Goal: Information Seeking & Learning: Learn about a topic

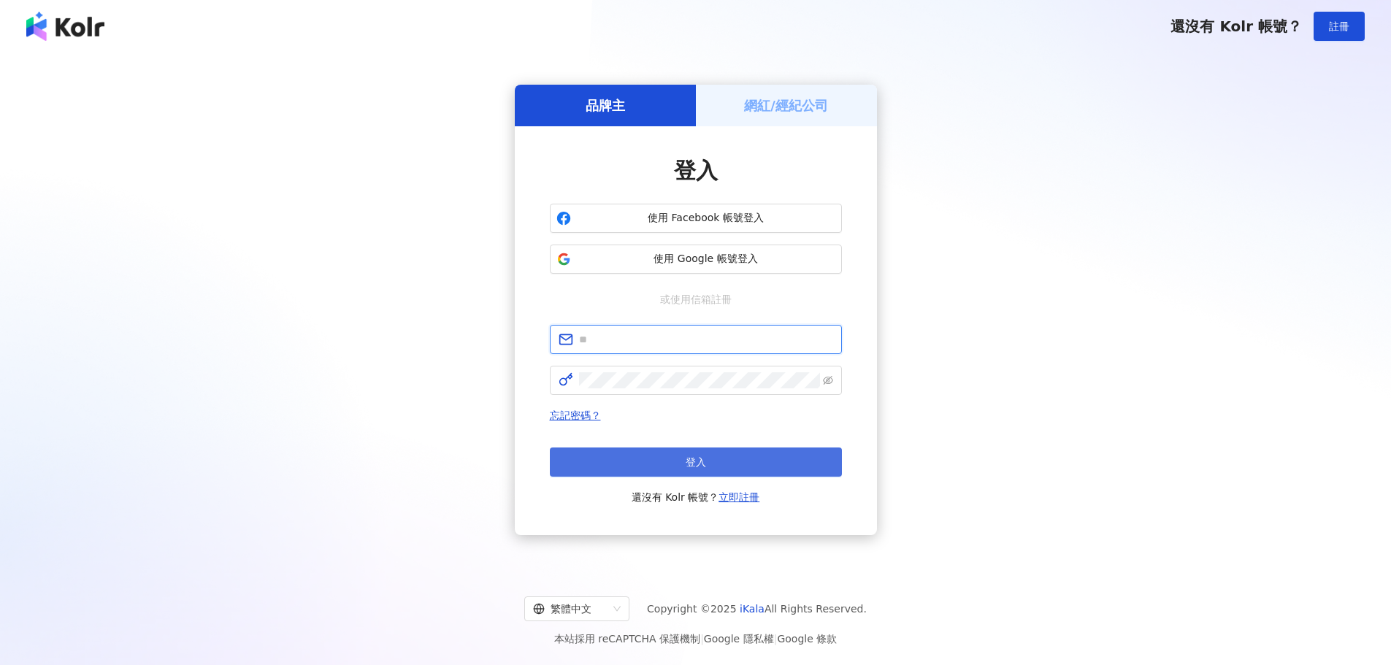
type input "**********"
click at [741, 461] on button "登入" at bounding box center [696, 462] width 292 height 29
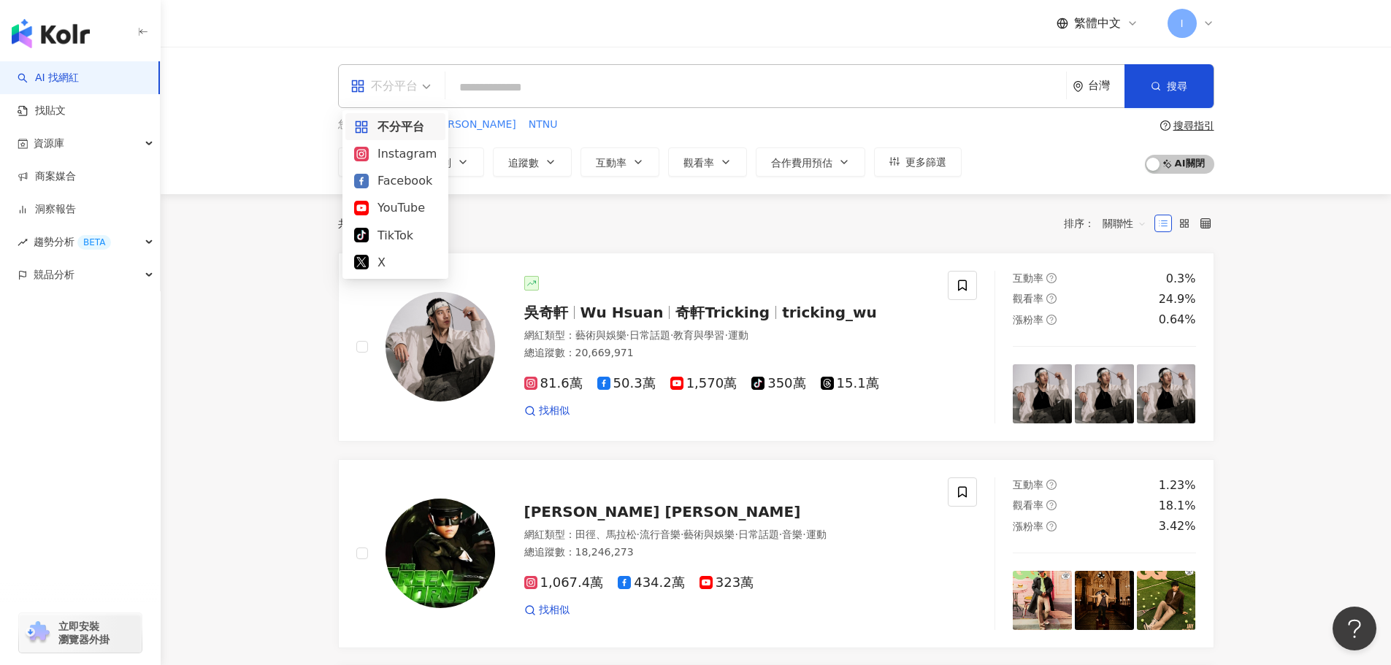
click at [383, 96] on div "不分平台" at bounding box center [384, 85] width 67 height 23
click at [396, 205] on div "YouTube" at bounding box center [395, 208] width 83 height 18
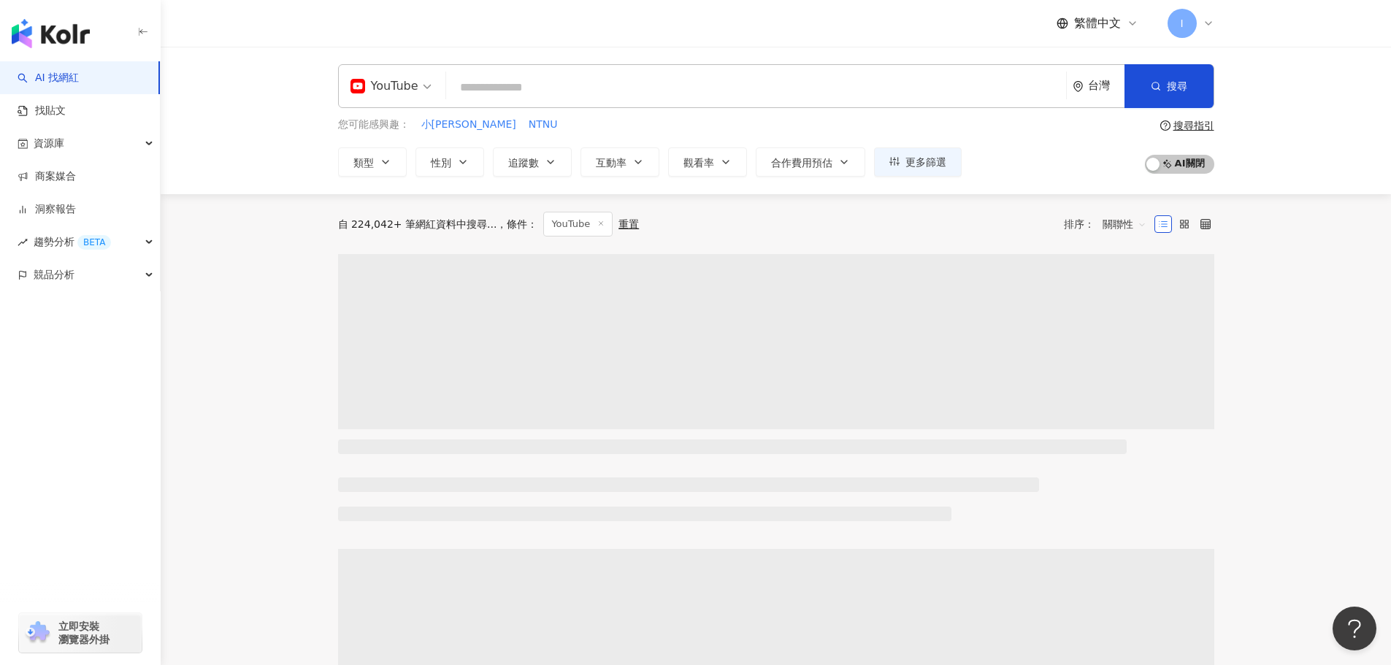
click at [523, 83] on input "search" at bounding box center [756, 88] width 608 height 28
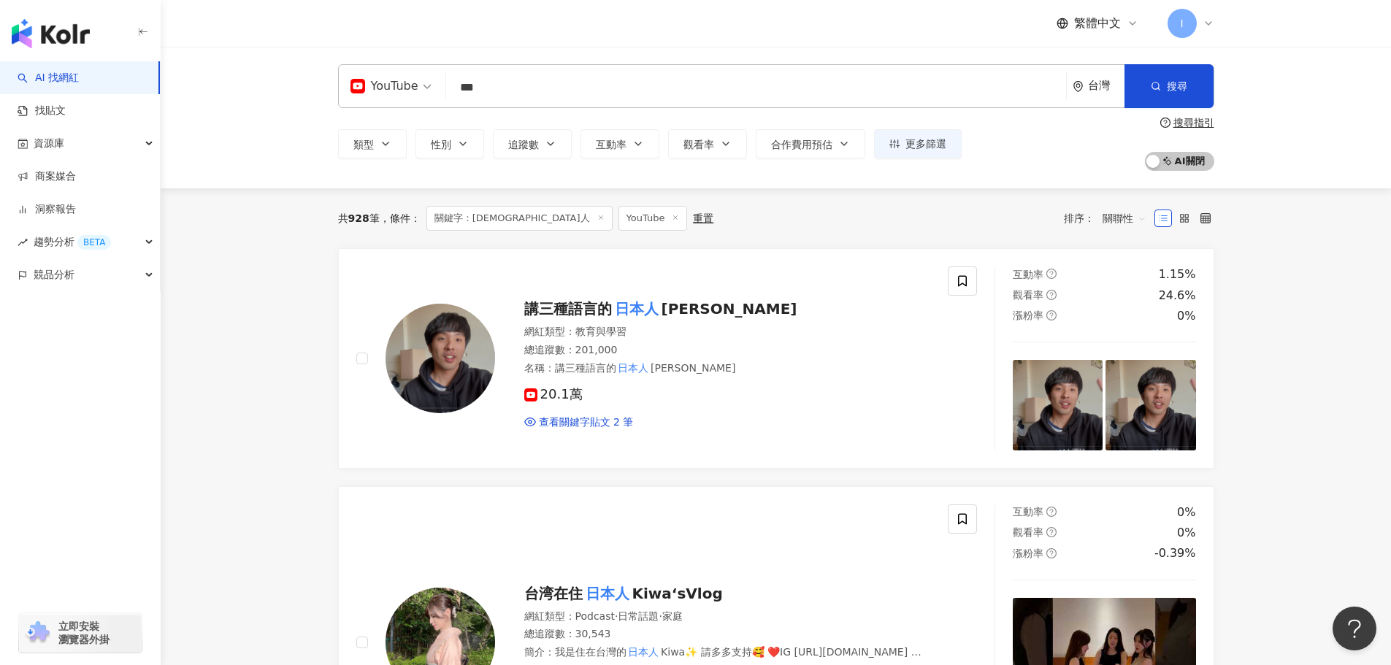
type input "***"
click at [550, 127] on div "類型 性別 追蹤數 互動率 觀看率 合作費用預估 更多篩選 搜尋指引 AI 開啟 AI 關閉" at bounding box center [776, 144] width 876 height 54
click at [550, 134] on button "追蹤數" at bounding box center [532, 143] width 79 height 29
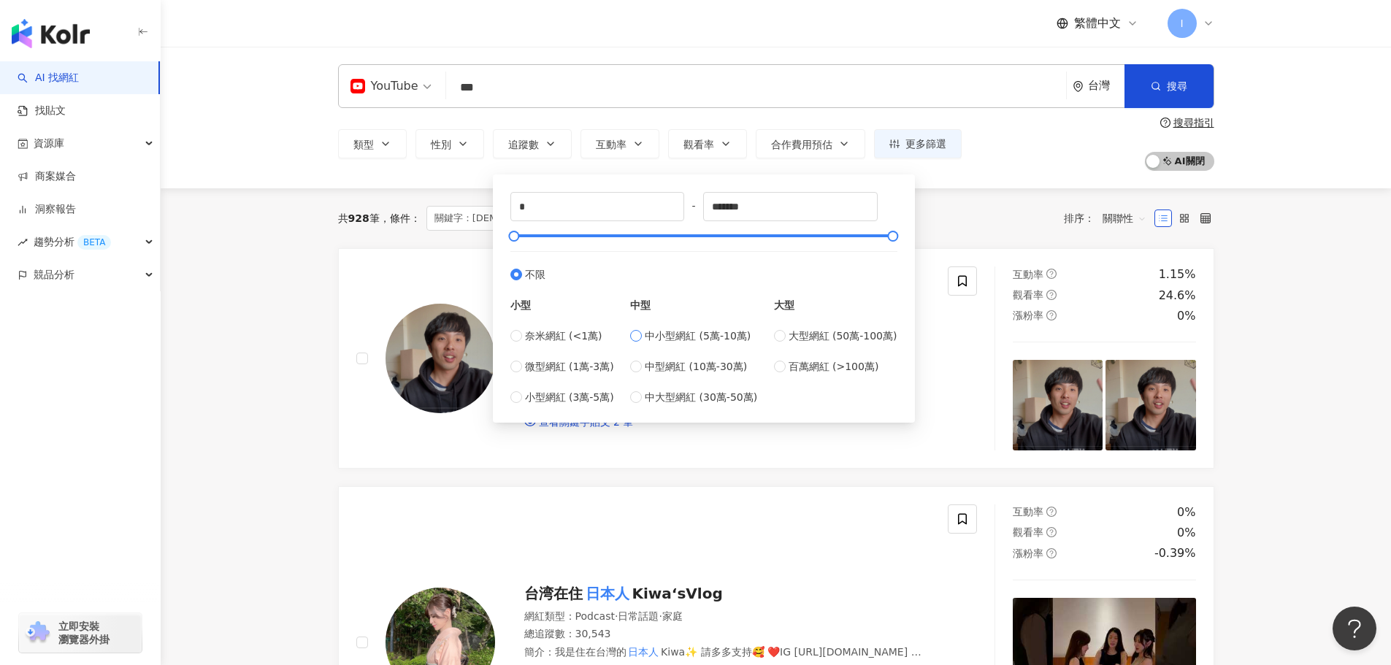
type input "*****"
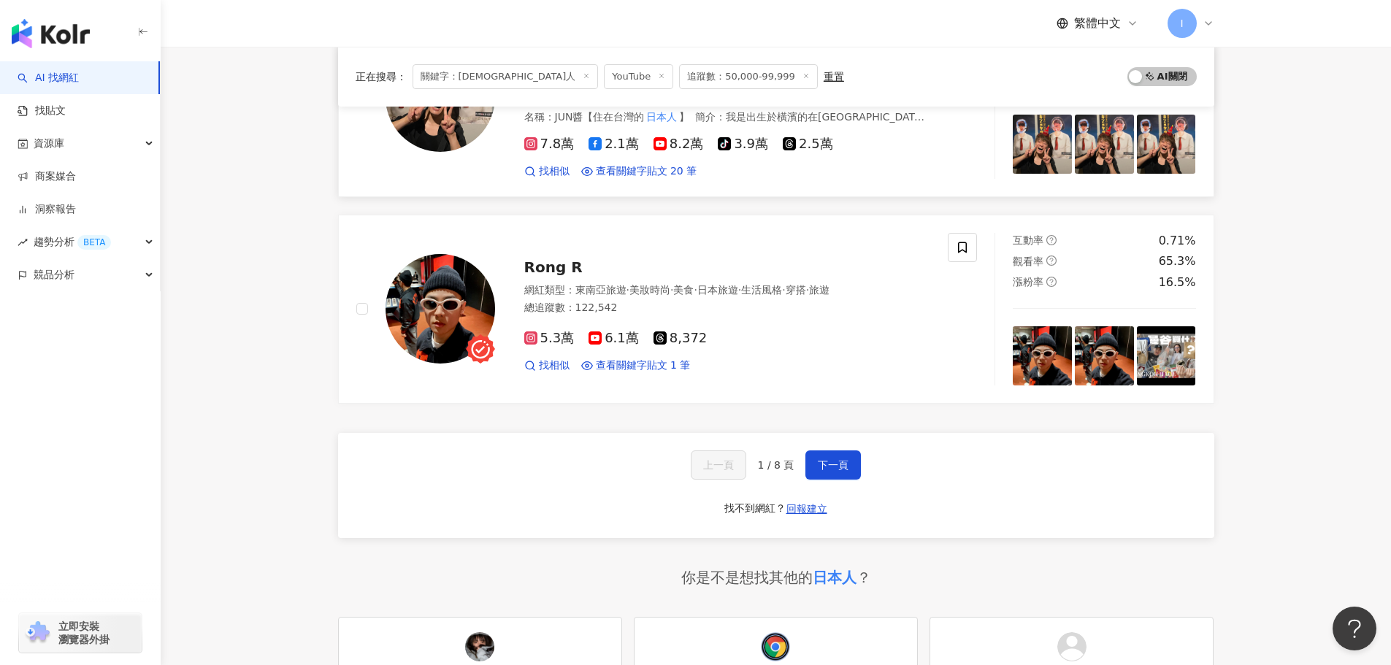
scroll to position [2337, 0]
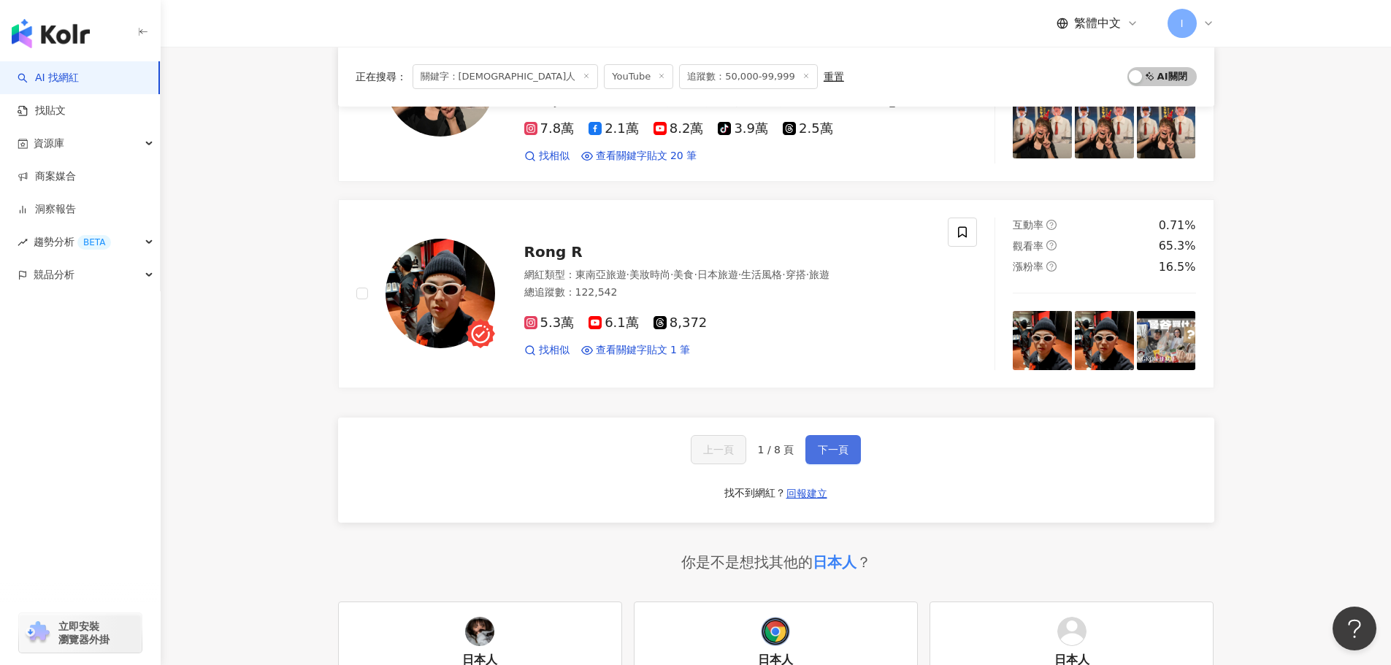
click at [847, 445] on span "下一頁" at bounding box center [833, 450] width 31 height 12
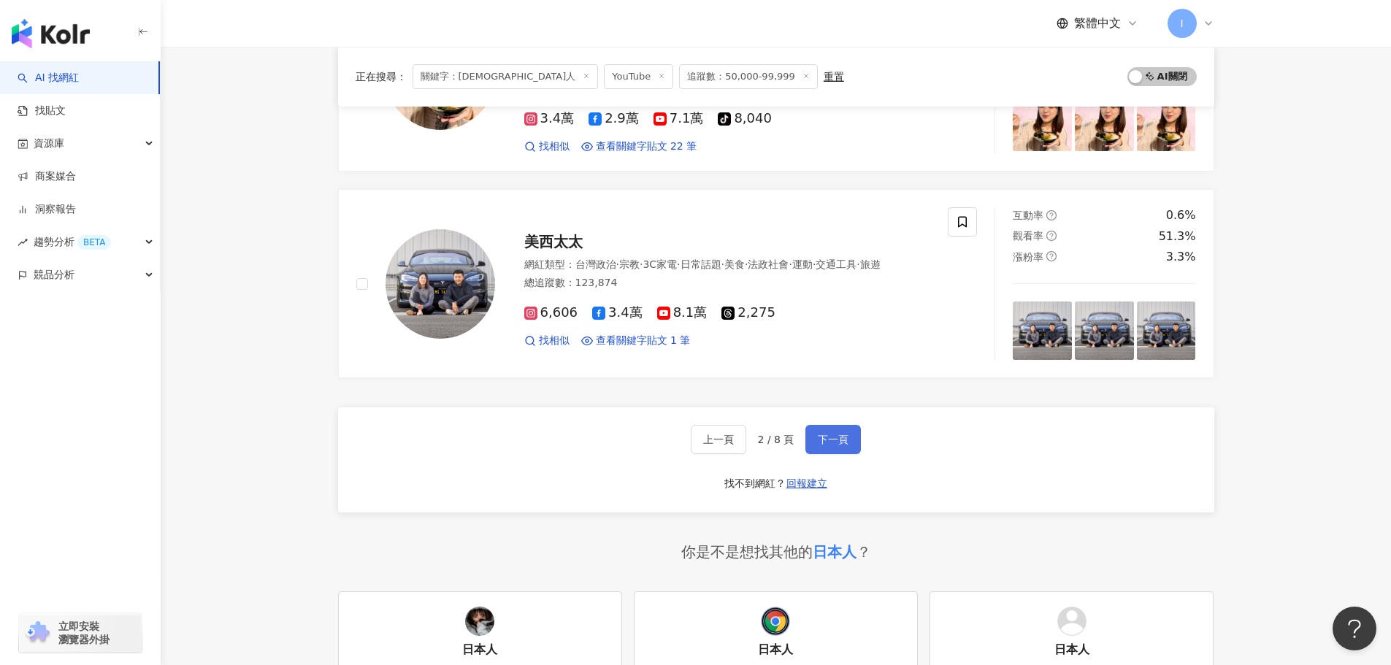
click at [825, 446] on span "下一頁" at bounding box center [833, 440] width 31 height 12
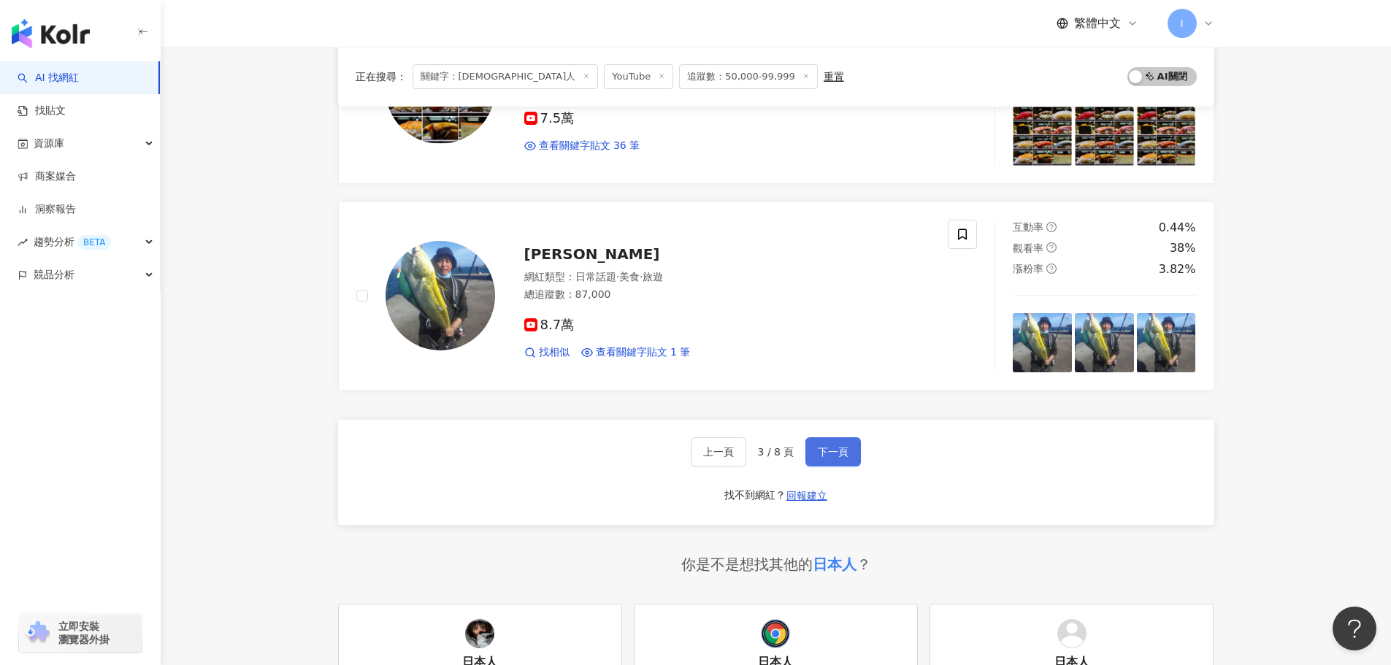
click at [819, 446] on span "下一頁" at bounding box center [833, 452] width 31 height 12
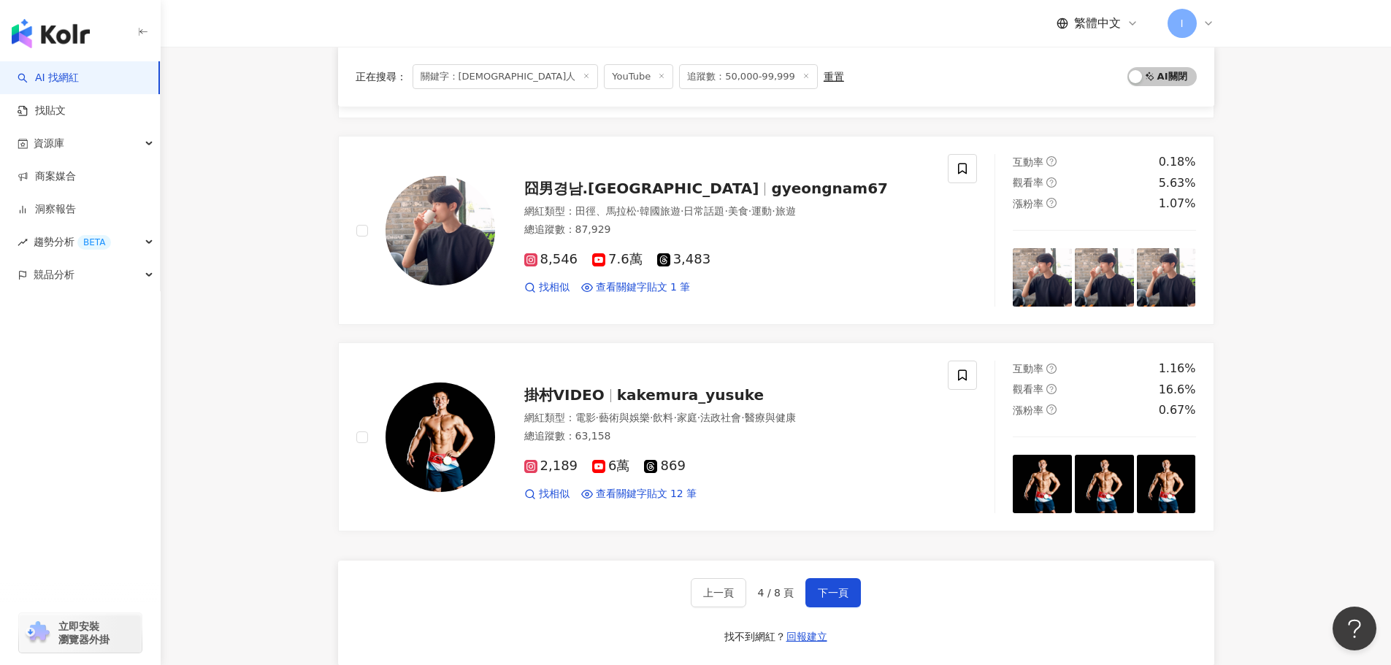
scroll to position [2264, 0]
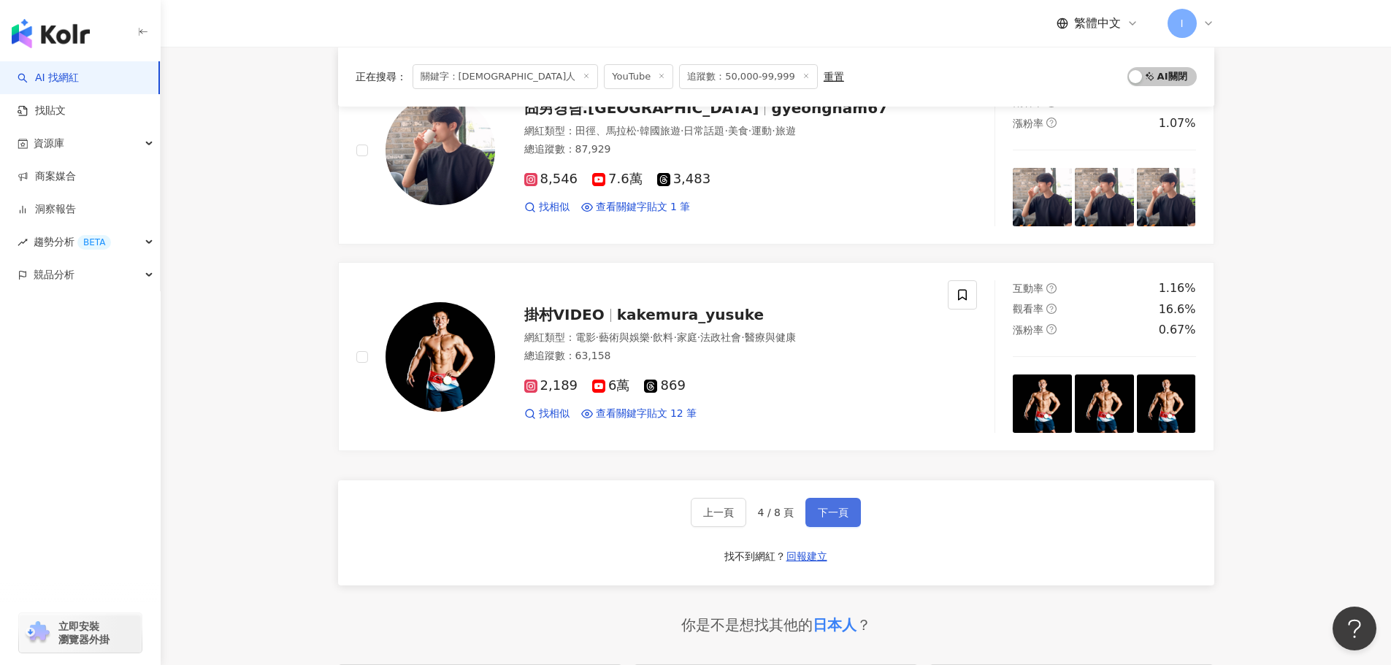
click at [818, 512] on span "下一頁" at bounding box center [833, 513] width 31 height 12
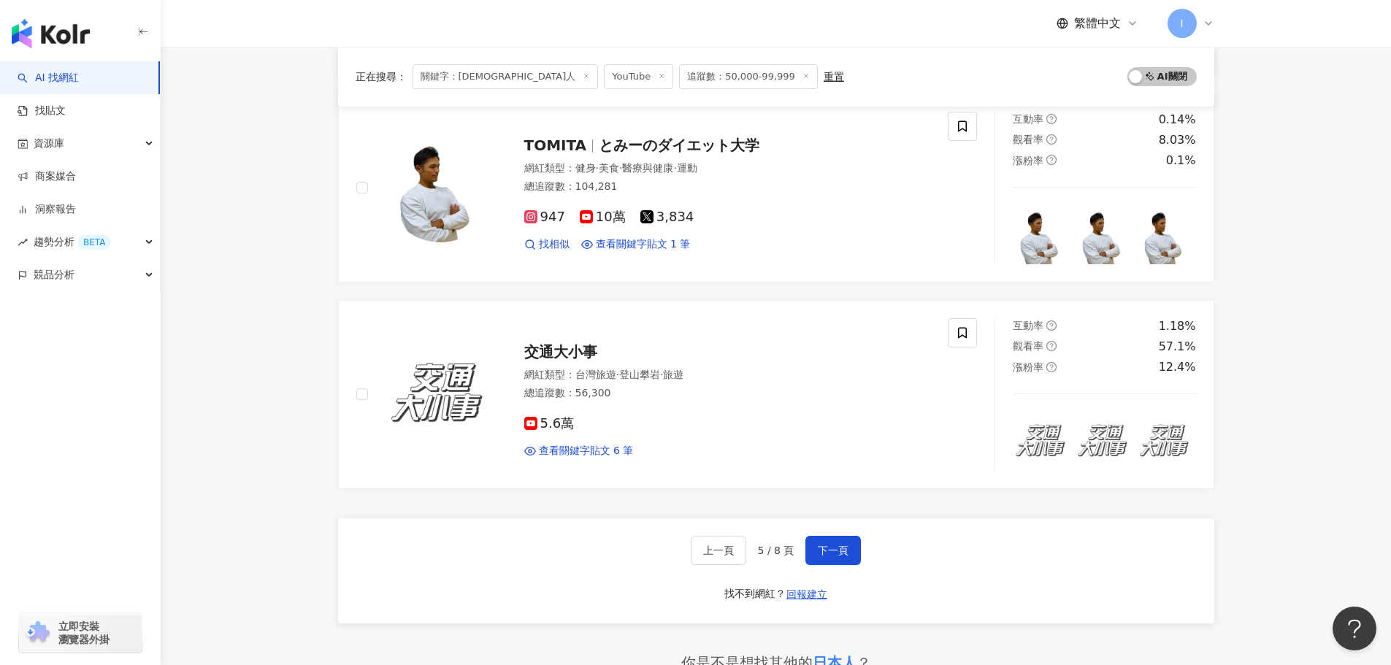
scroll to position [2045, 0]
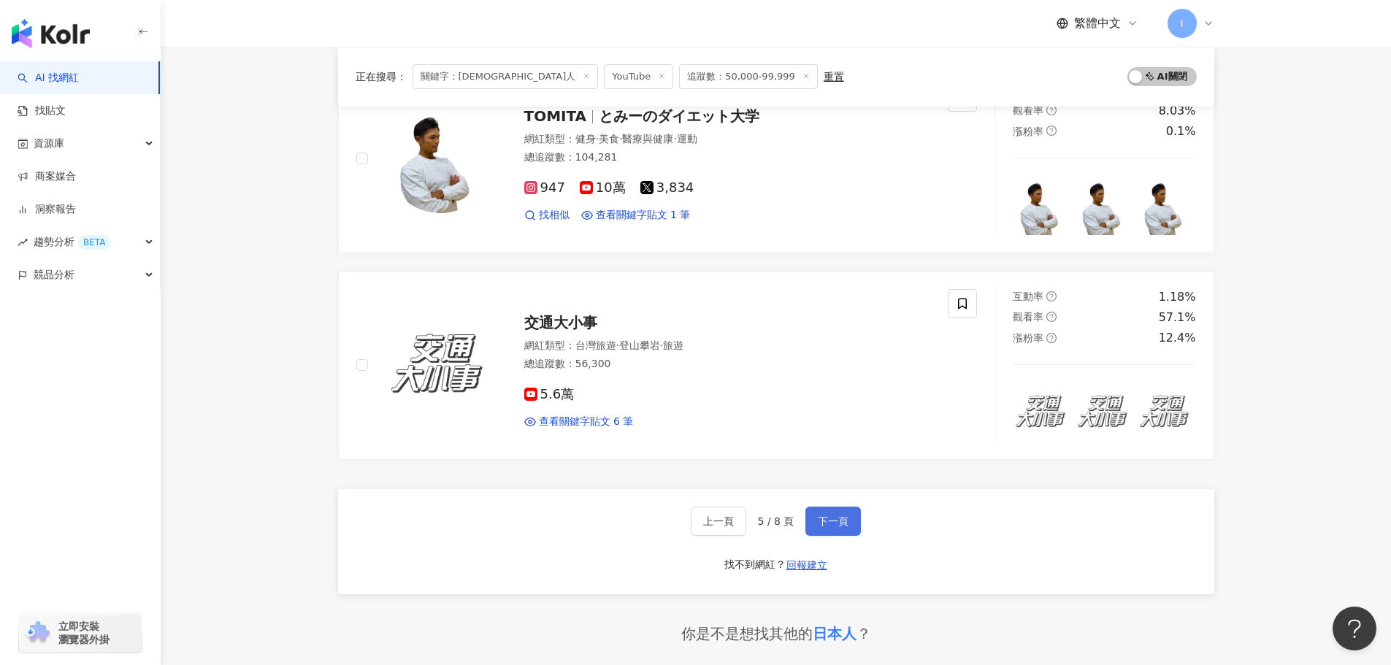
click at [840, 525] on span "下一頁" at bounding box center [833, 522] width 31 height 12
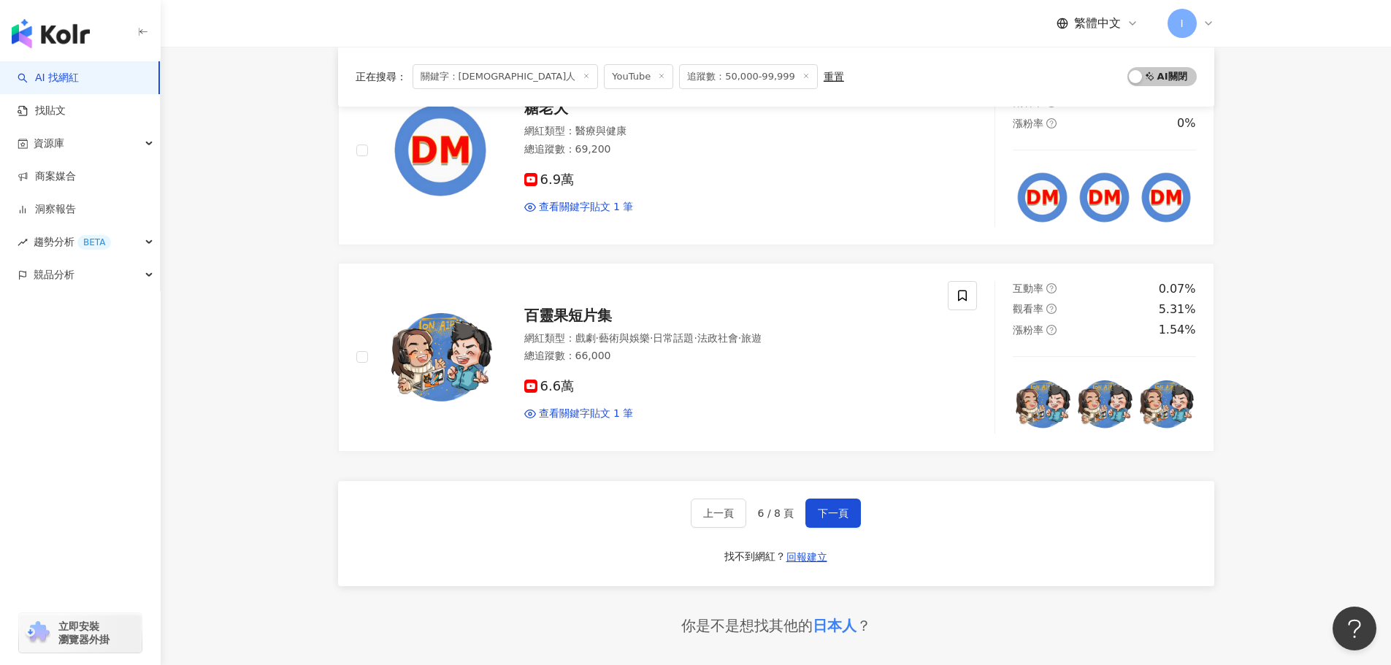
scroll to position [2264, 0]
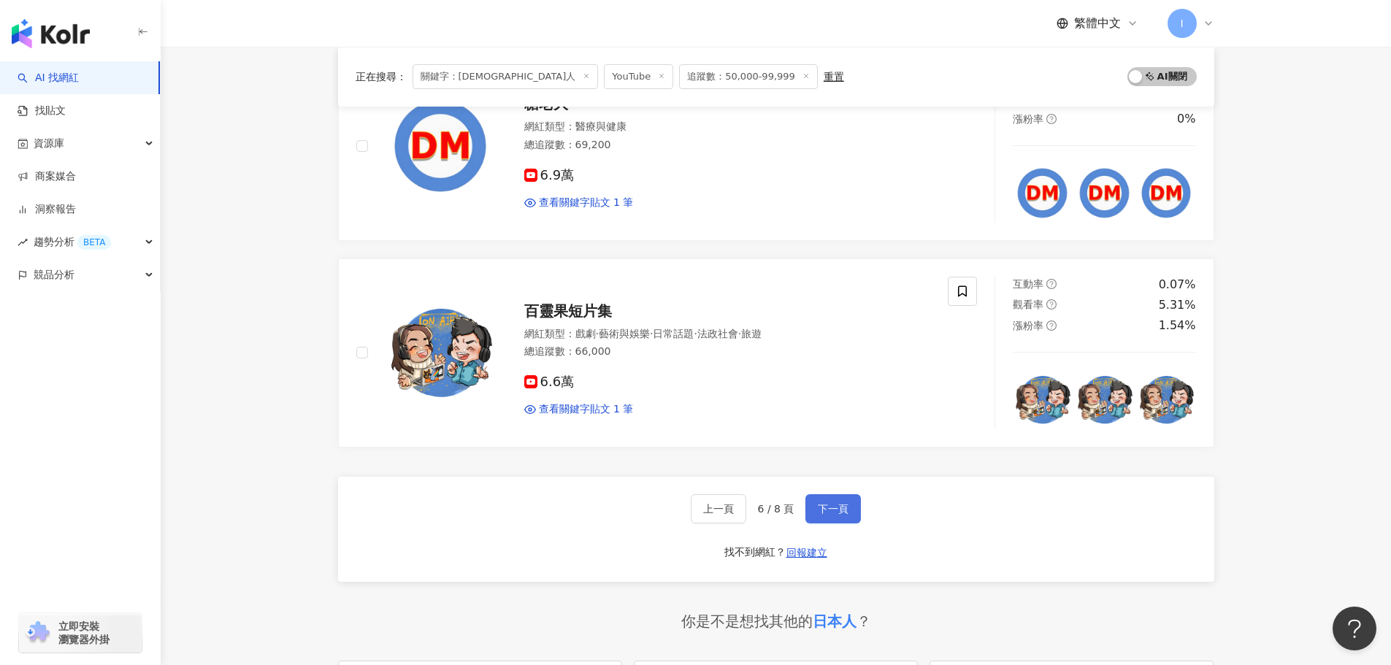
click at [849, 509] on button "下一頁" at bounding box center [834, 508] width 56 height 29
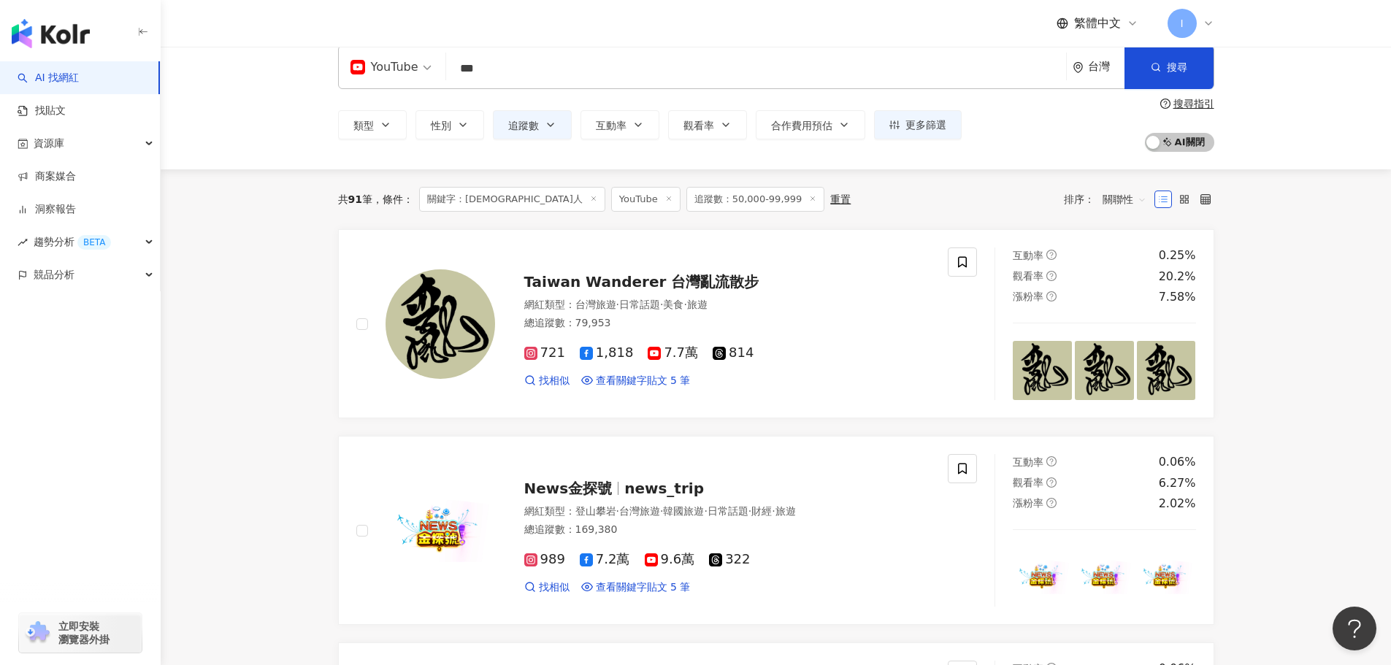
scroll to position [0, 0]
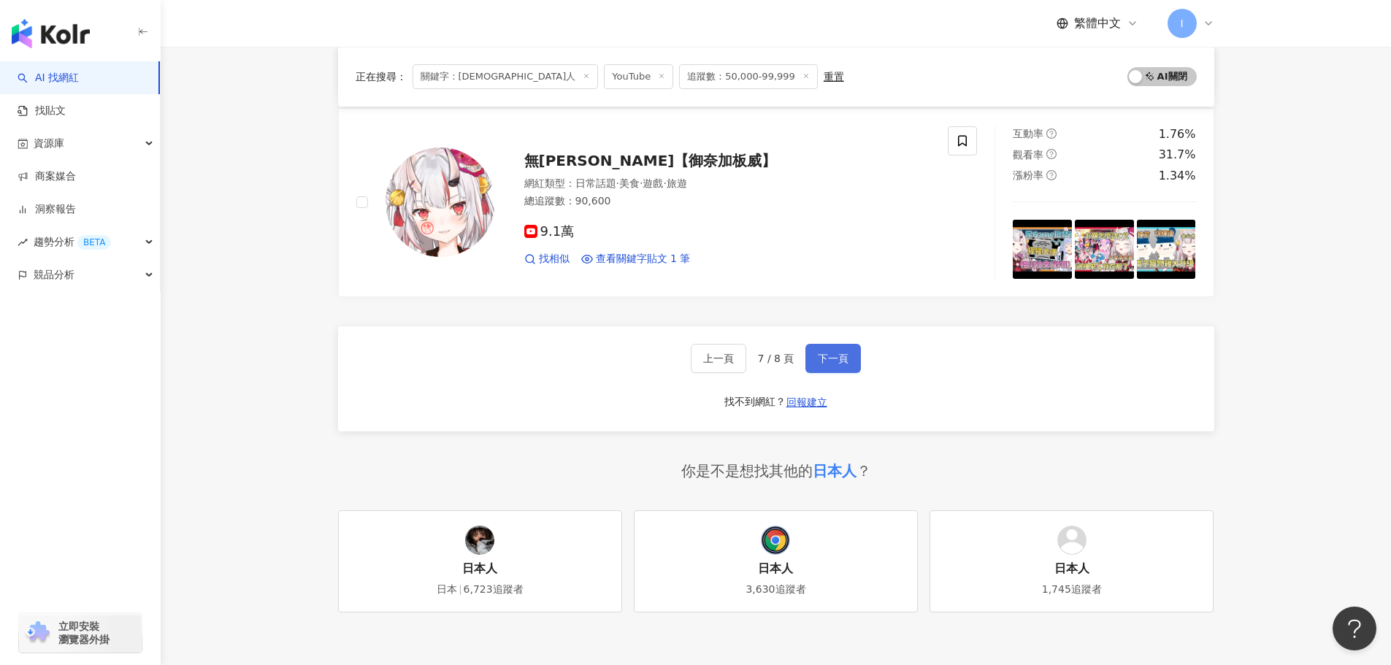
click at [829, 359] on span "下一頁" at bounding box center [833, 359] width 31 height 12
